Goal: Task Accomplishment & Management: Complete application form

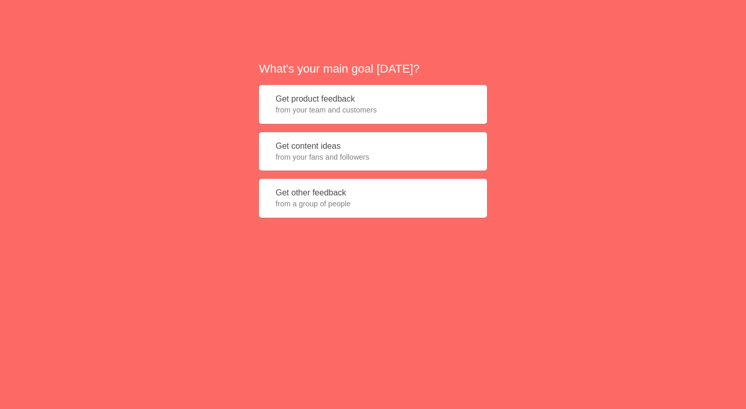
click at [380, 90] on button "Get product feedback from your team and customers" at bounding box center [373, 104] width 228 height 39
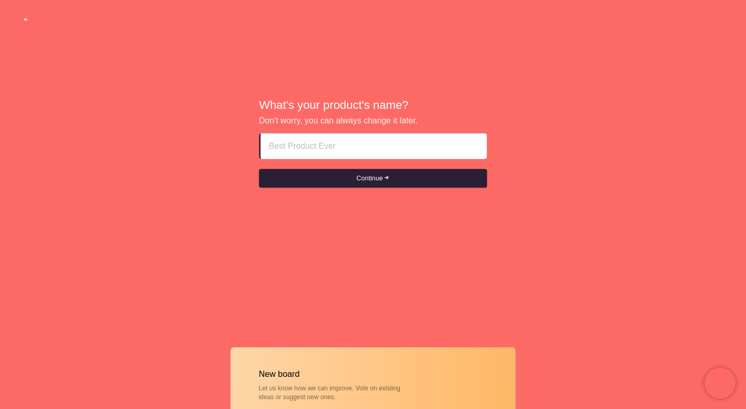
paste input "abu dhabi escorts Ontoppp___♜♜OS63SSO163♜♜"
type input "abu dhabi escorts Ontoppp___♜♜OS63SSO163♜♜"
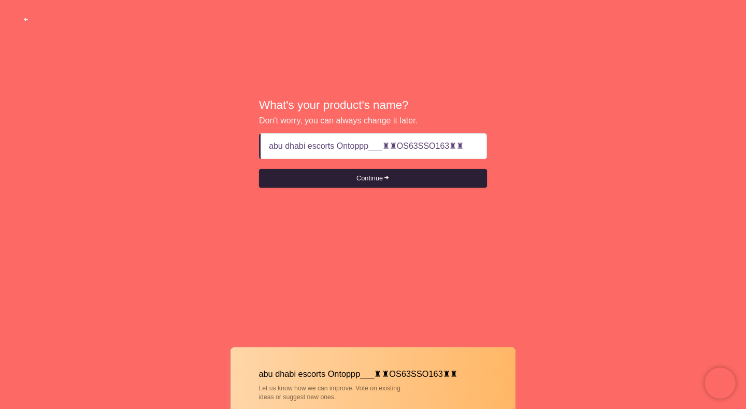
click at [370, 182] on button "Continue" at bounding box center [373, 178] width 228 height 19
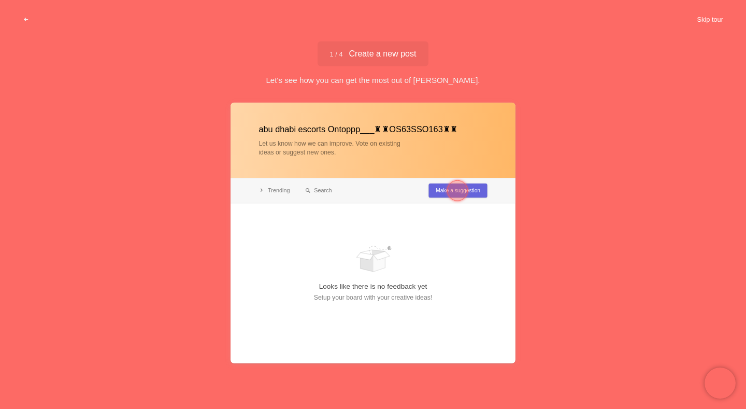
click at [691, 17] on button "Skip tour" at bounding box center [709, 19] width 51 height 19
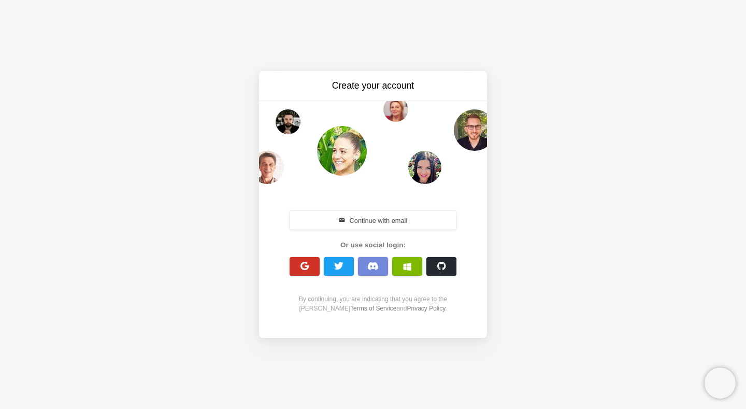
click at [301, 263] on span "button" at bounding box center [305, 266] width 10 height 10
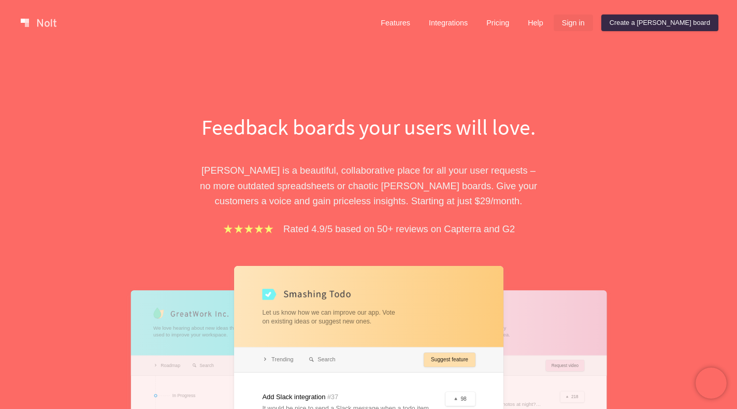
click at [593, 22] on link "Sign in" at bounding box center [573, 23] width 39 height 17
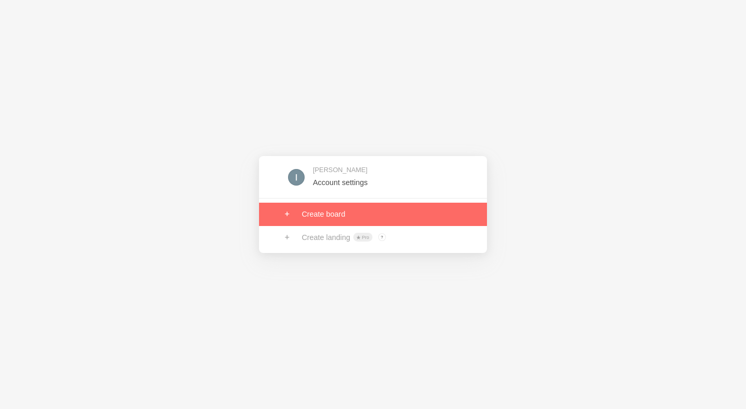
click at [326, 211] on link at bounding box center [373, 214] width 228 height 23
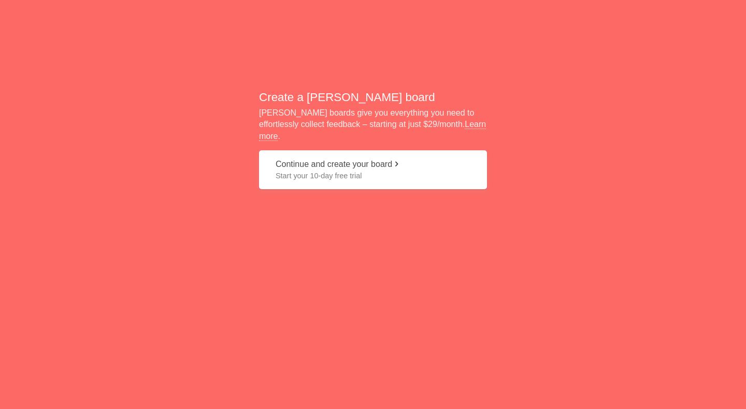
click at [328, 170] on span "Start your 10-day free trial" at bounding box center [373, 175] width 195 height 10
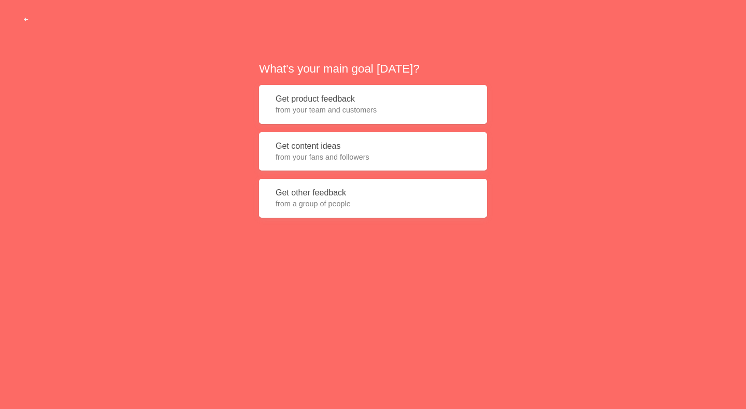
click at [317, 103] on button "Get product feedback from your team and customers" at bounding box center [373, 104] width 228 height 39
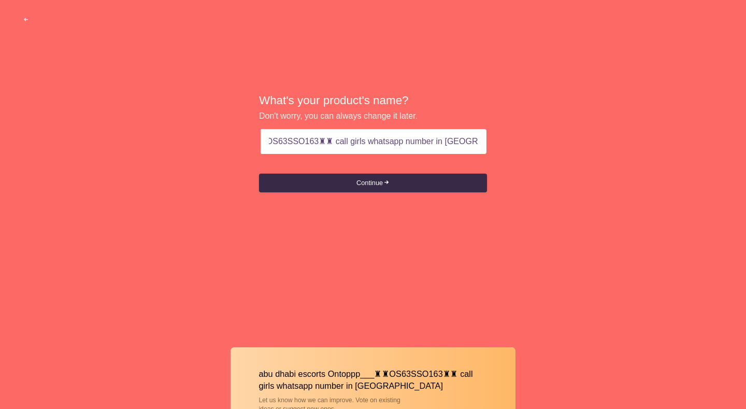
scroll to position [0, 131]
drag, startPoint x: 329, startPoint y: 147, endPoint x: 746, endPoint y: 145, distance: 416.5
click at [746, 145] on div "What's your product's name? Don't worry, you can always change it later. abu dh…" at bounding box center [373, 143] width 746 height 286
type input "abu dhabi escorts Ontoppp___♜♜OS63SSO163♜♜"
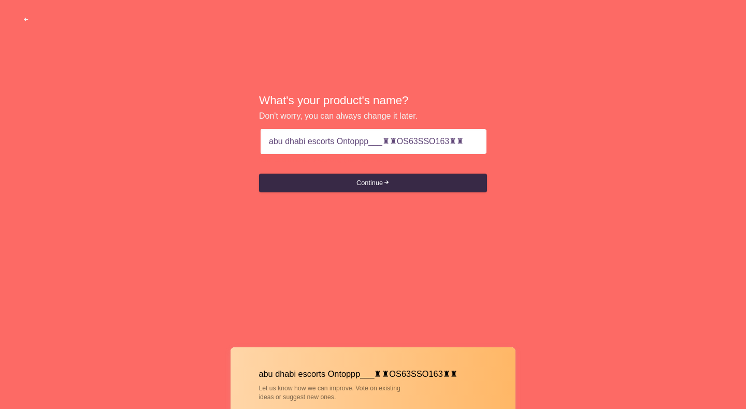
scroll to position [0, 0]
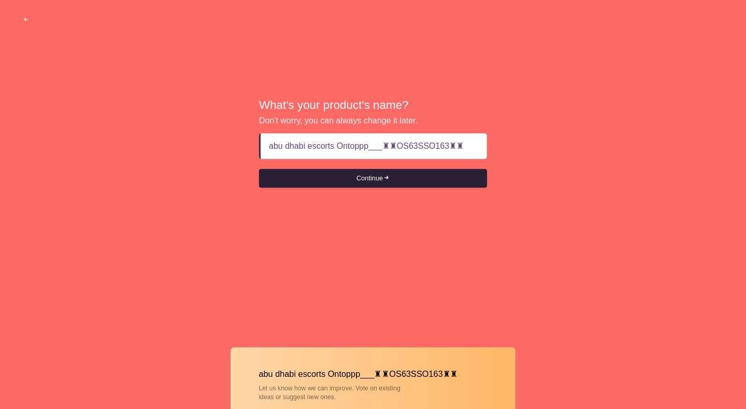
click at [364, 187] on button "Continue" at bounding box center [373, 178] width 228 height 19
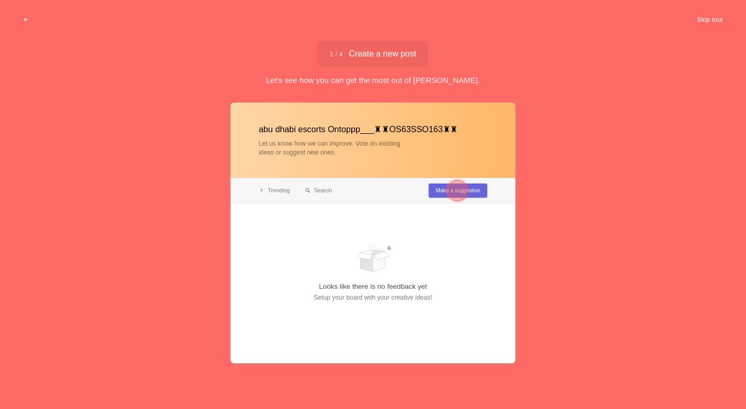
click at [696, 15] on button "Skip tour" at bounding box center [709, 19] width 51 height 19
